Goal: Information Seeking & Learning: Learn about a topic

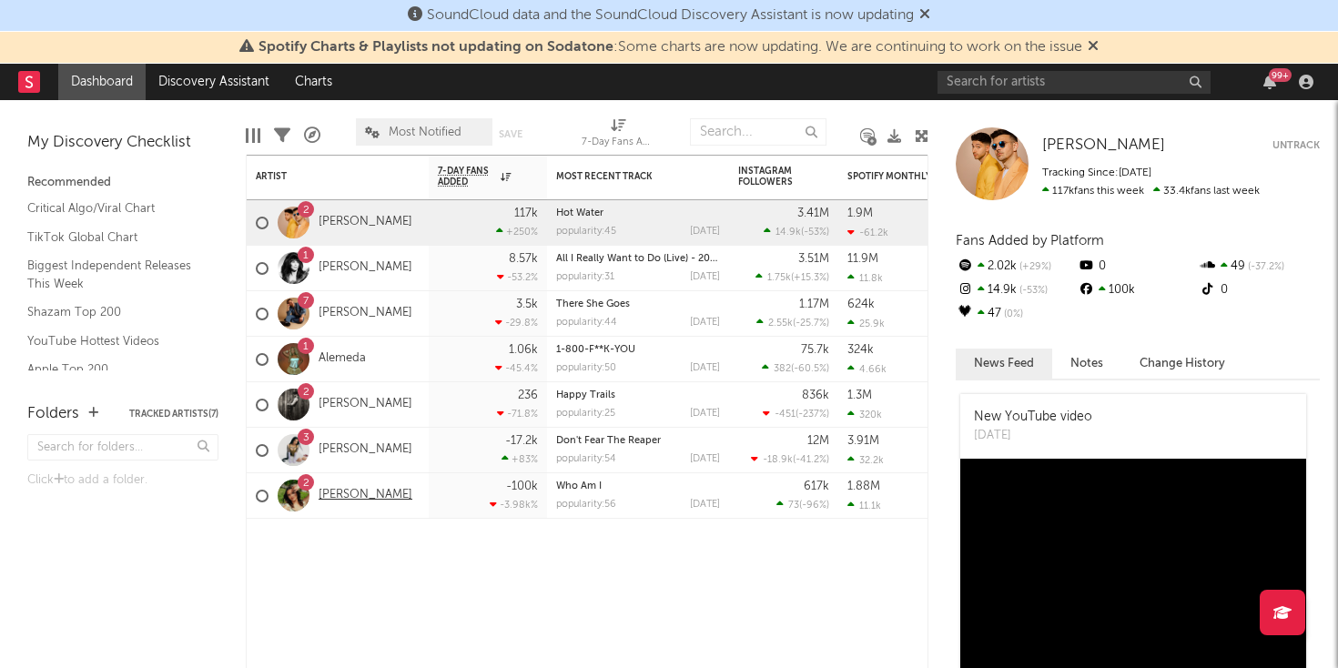
click at [354, 490] on link "[PERSON_NAME]" at bounding box center [365, 495] width 94 height 15
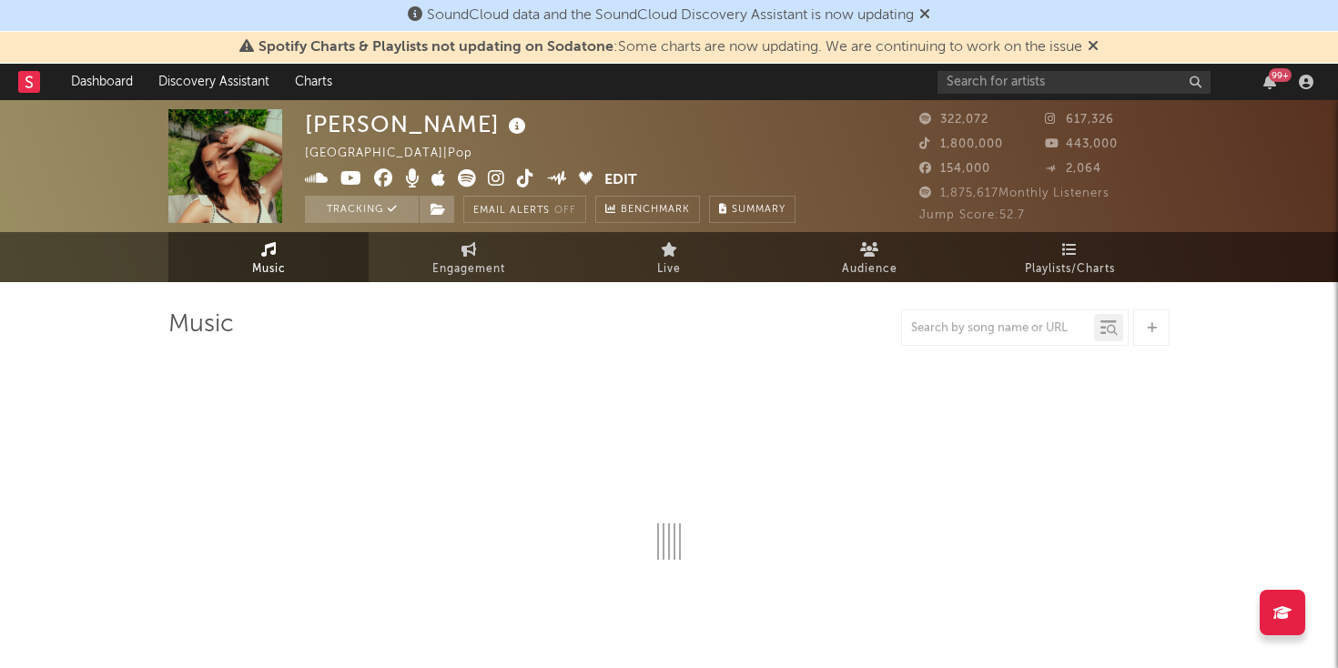
select select "6m"
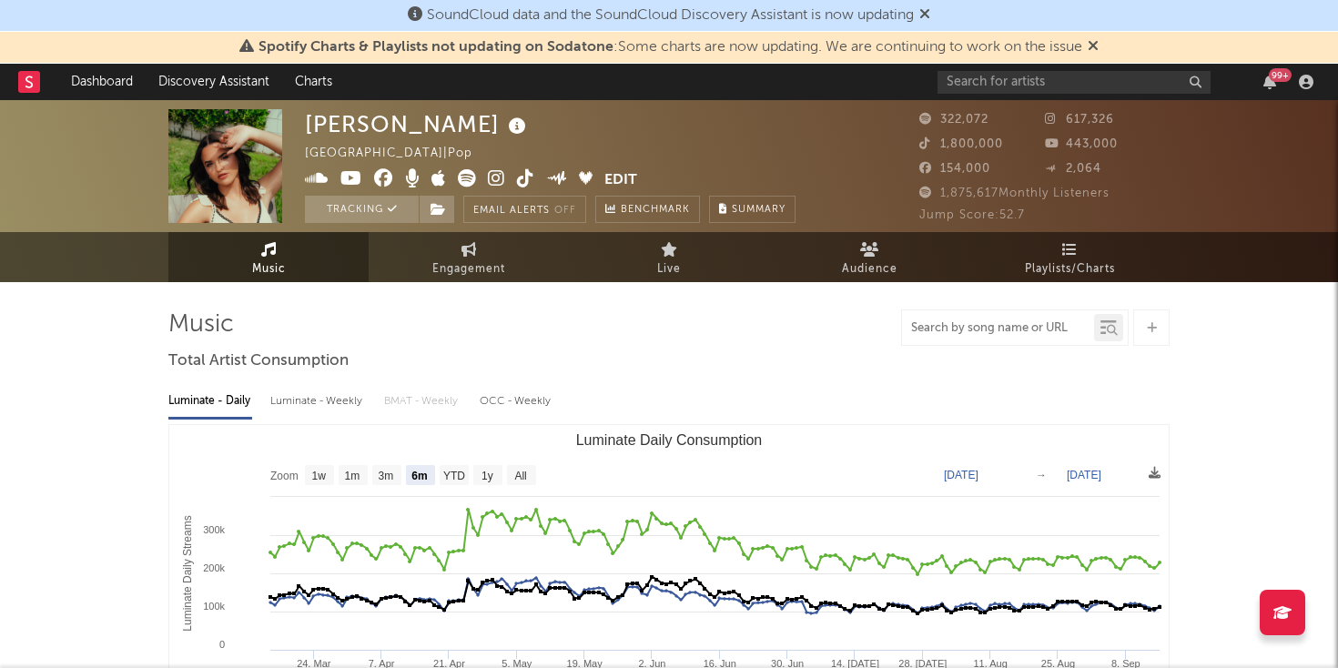
click at [944, 330] on input "text" at bounding box center [998, 328] width 192 height 15
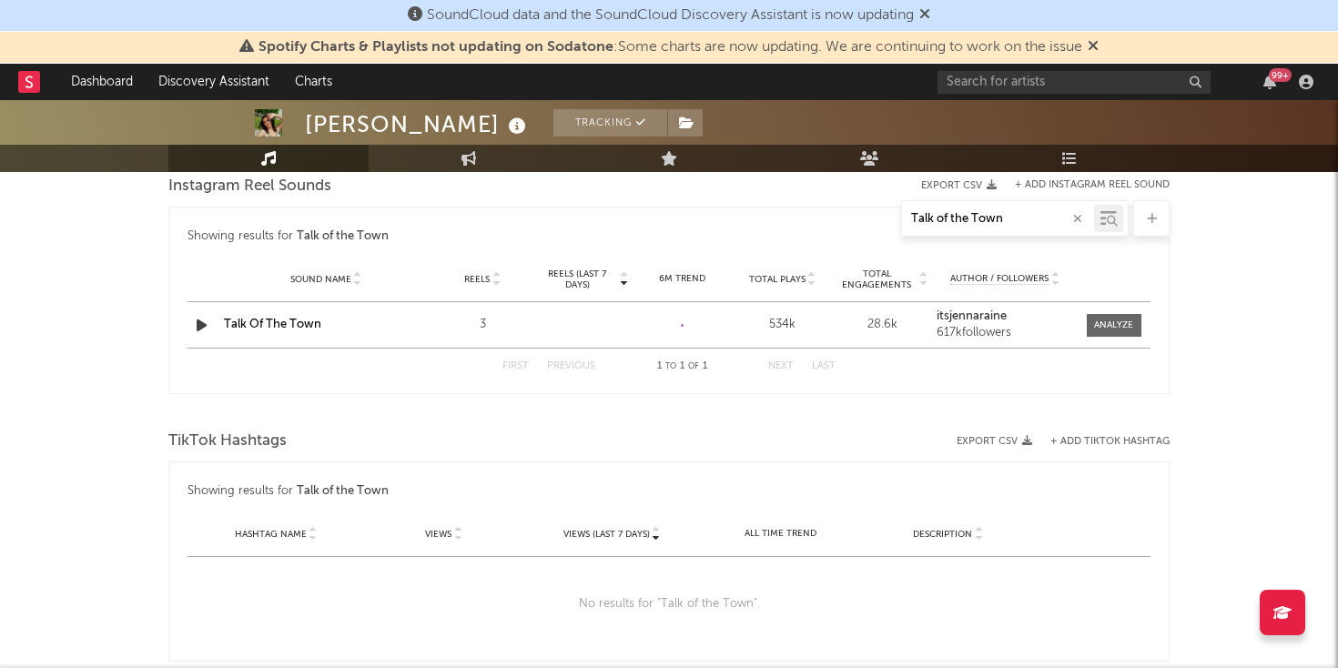
scroll to position [1157, 0]
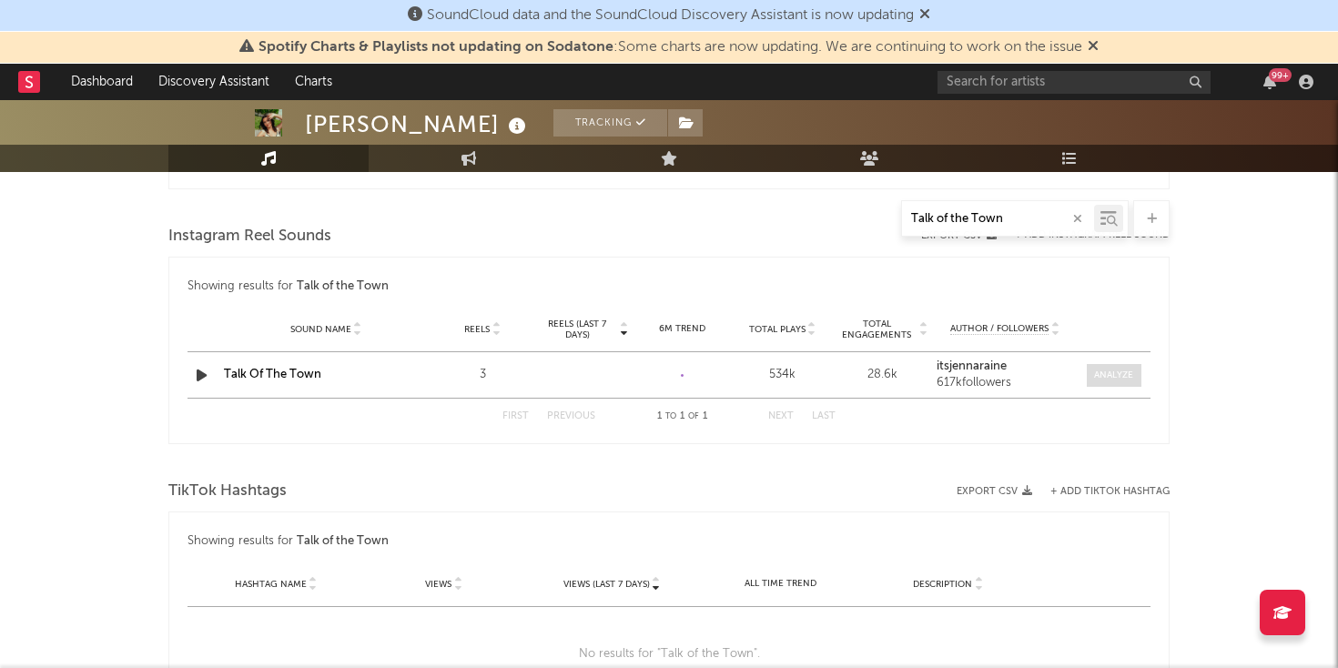
type input "Talk of the Town"
click at [1110, 374] on div at bounding box center [1113, 376] width 39 height 14
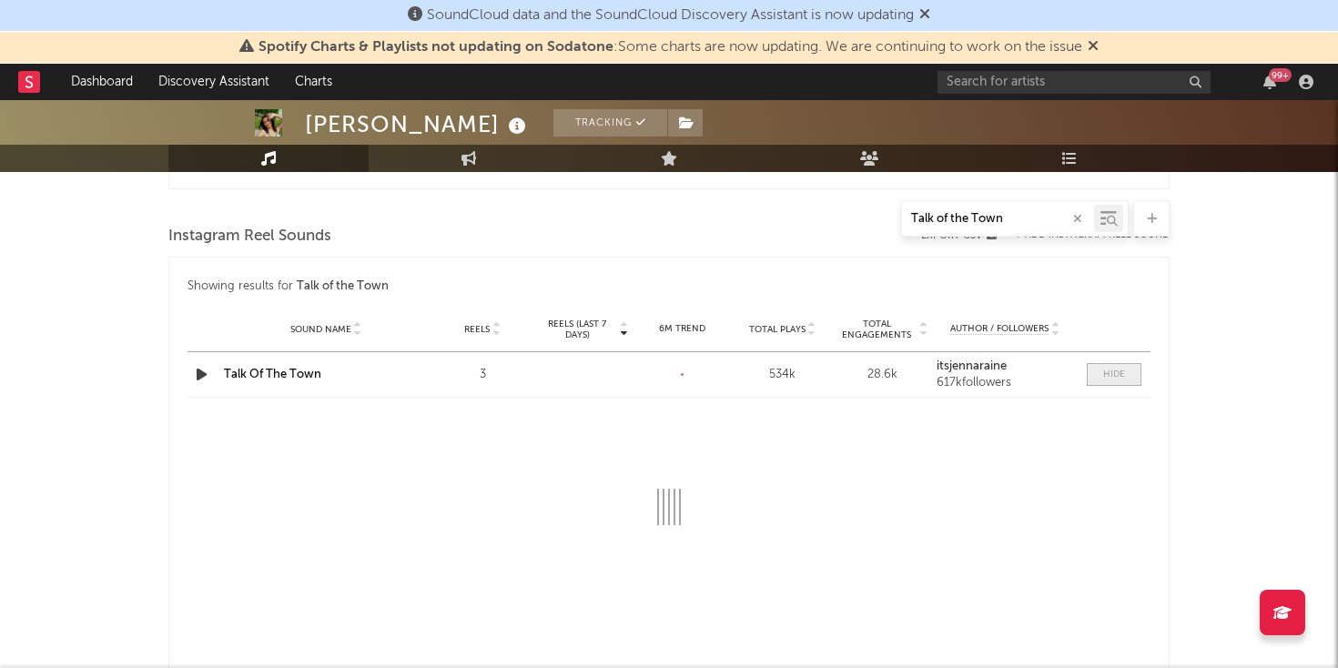
select select "1w"
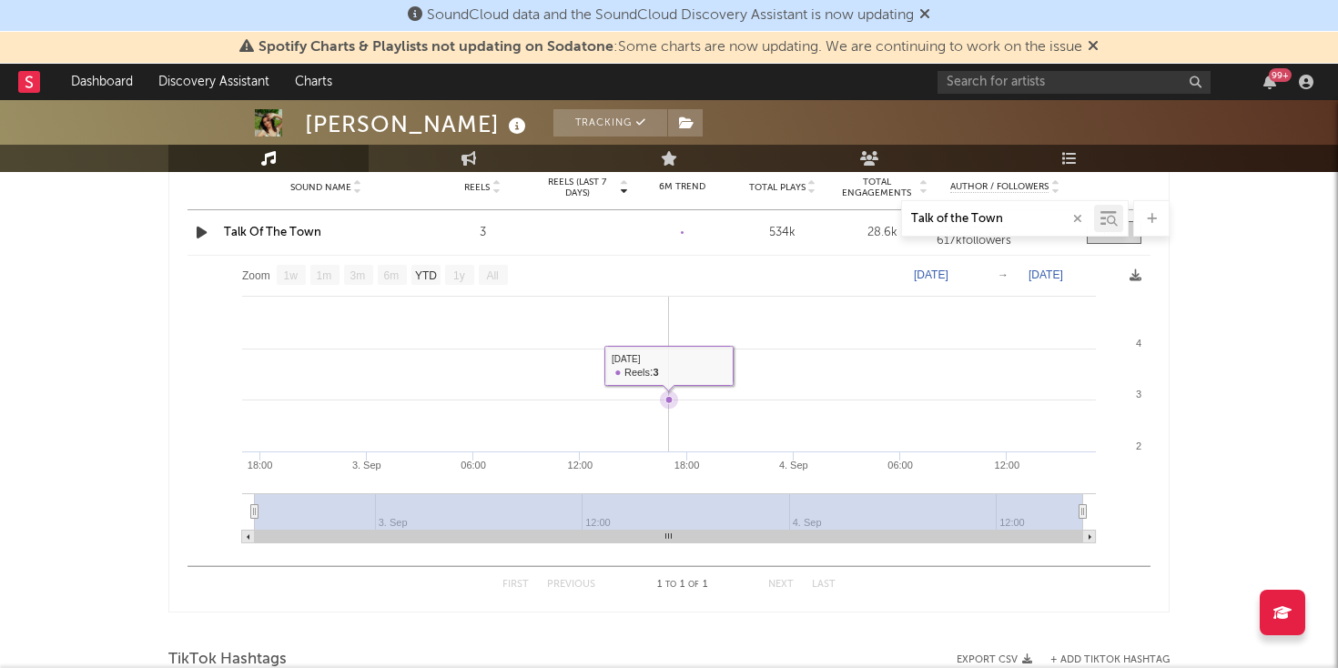
scroll to position [1159, 0]
